Goal: Task Accomplishment & Management: Complete application form

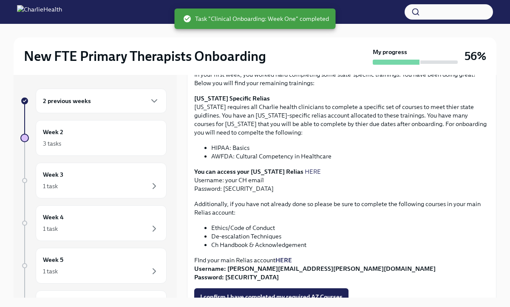
scroll to position [94, 0]
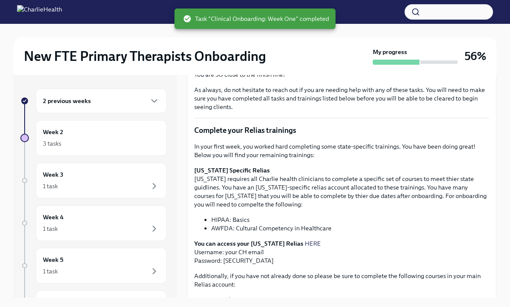
click at [131, 105] on div "2 previous weeks" at bounding box center [101, 101] width 117 height 10
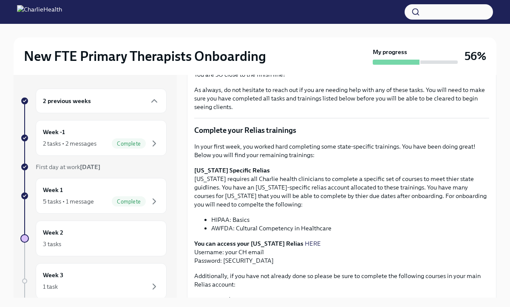
click at [288, 134] on p "Complete your Relias trainings" at bounding box center [341, 130] width 295 height 10
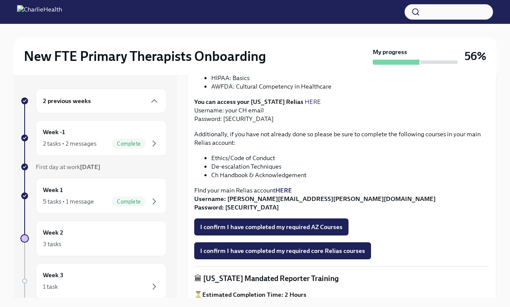
scroll to position [234, 0]
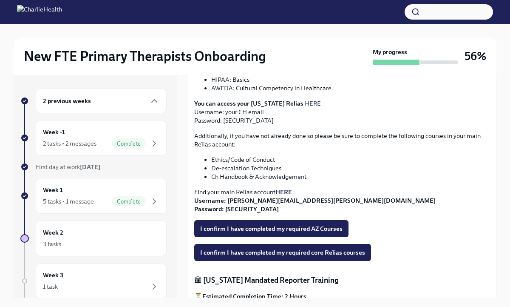
click at [284, 191] on strong "HERE" at bounding box center [284, 192] width 17 height 8
click at [0, 0] on div "New FTE Primary Therapists Onboarding My progress 56% 2 previous weeks Week -1 …" at bounding box center [255, 160] width 510 height 321
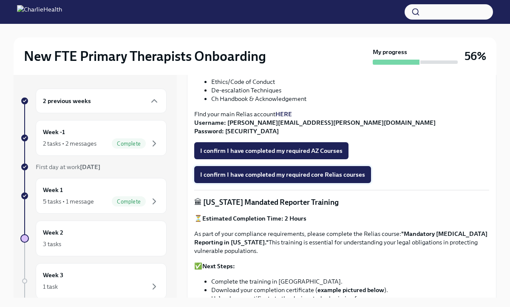
scroll to position [291, 0]
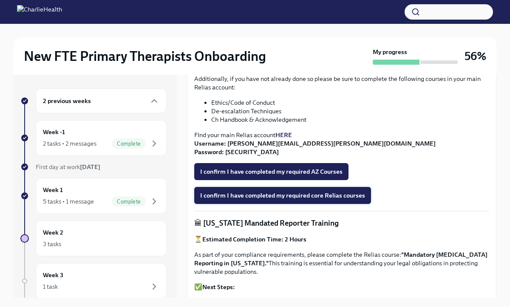
click at [284, 193] on span "I confirm I have completed my required core Relias courses" at bounding box center [282, 195] width 165 height 9
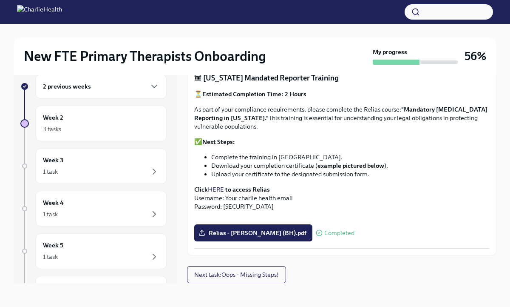
scroll to position [602, 0]
click at [267, 270] on button "Next task : Oops - Missing Steps!" at bounding box center [236, 274] width 99 height 17
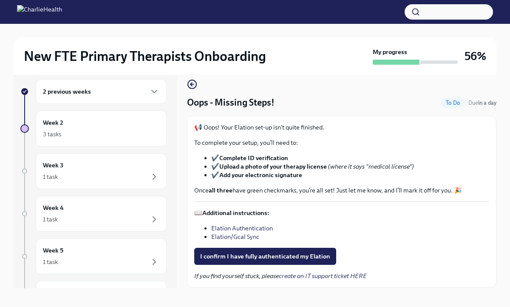
scroll to position [14, 0]
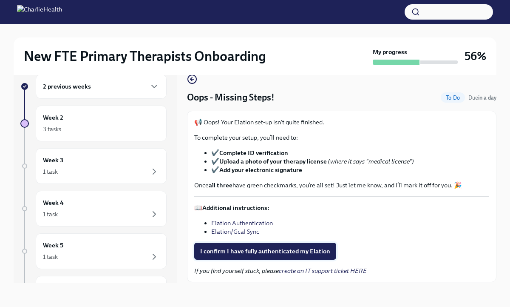
click at [262, 249] on span "I confirm I have fully authenticated my Elation" at bounding box center [265, 251] width 130 height 9
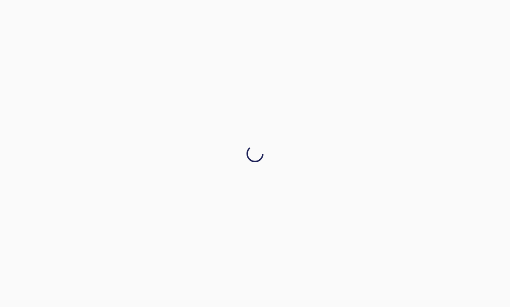
scroll to position [0, 0]
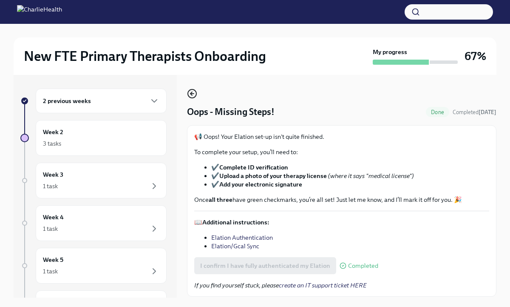
click at [191, 93] on icon "button" at bounding box center [192, 93] width 2 height 3
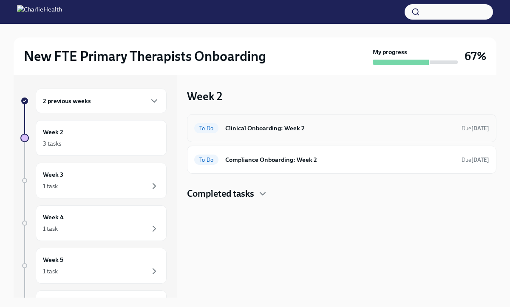
click at [253, 135] on div "To Do Clinical Onboarding: Week 2 Due [DATE]" at bounding box center [342, 128] width 310 height 28
click at [259, 129] on h6 "Clinical Onboarding: Week 2" at bounding box center [340, 127] width 230 height 9
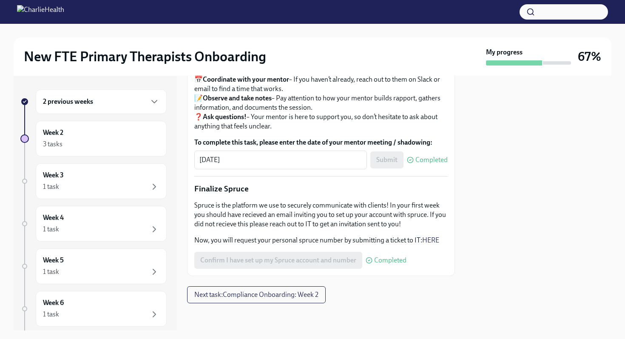
scroll to position [1012, 0]
click at [133, 145] on div "3 tasks" at bounding box center [101, 144] width 117 height 10
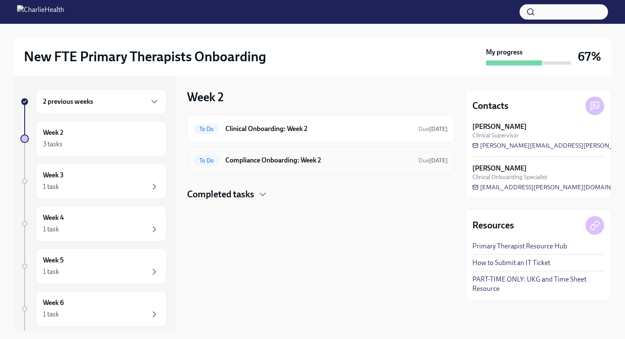
click at [210, 157] on span "To Do" at bounding box center [206, 160] width 24 height 6
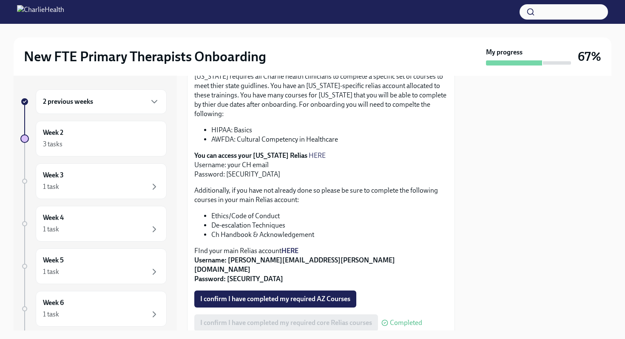
scroll to position [211, 0]
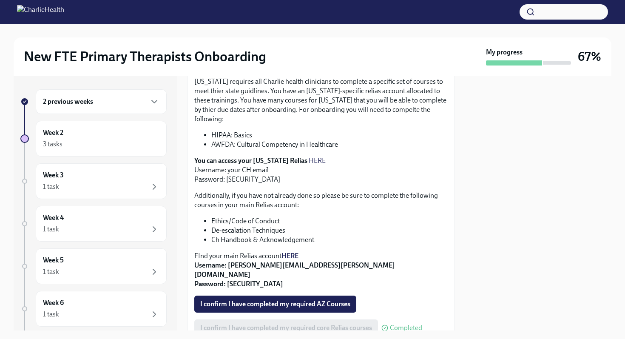
click at [309, 156] on link "HERE" at bounding box center [317, 160] width 17 height 8
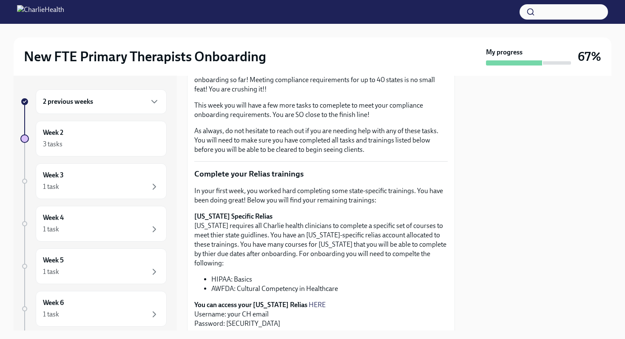
scroll to position [0, 0]
